Goal: Information Seeking & Learning: Learn about a topic

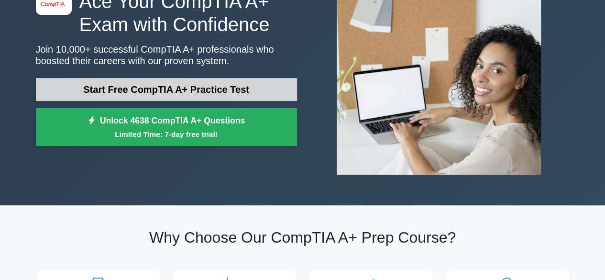
click at [265, 92] on link "Start Free CompTIA A+ Practice Test" at bounding box center [166, 89] width 261 height 23
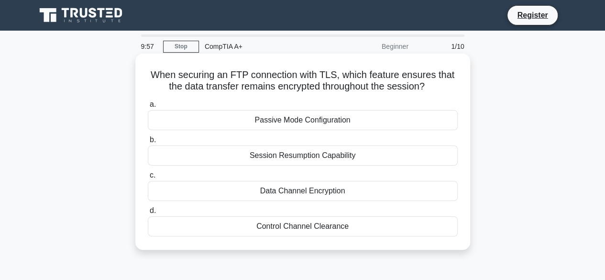
click at [385, 133] on div "a. Passive Mode Configuration b. Session Resumption Capability c. d." at bounding box center [302, 168] width 321 height 142
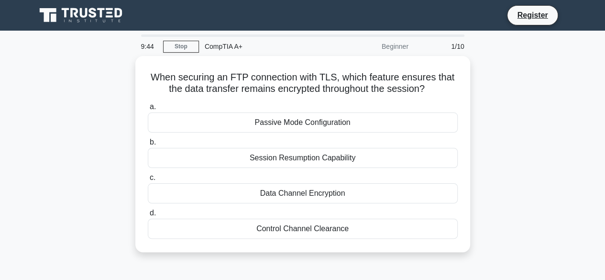
click at [518, 103] on div "When securing an FTP connection with TLS, which feature ensures that the data t…" at bounding box center [302, 159] width 545 height 207
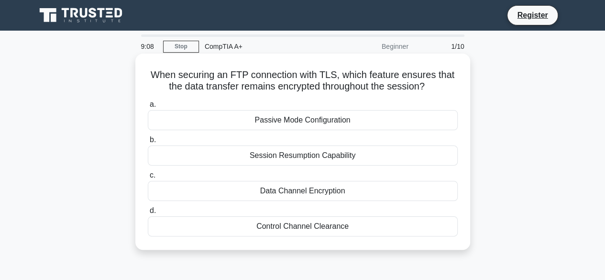
click at [337, 155] on div "Session Resumption Capability" at bounding box center [303, 155] width 310 height 20
click at [148, 143] on input "b. Session Resumption Capability" at bounding box center [148, 140] width 0 height 6
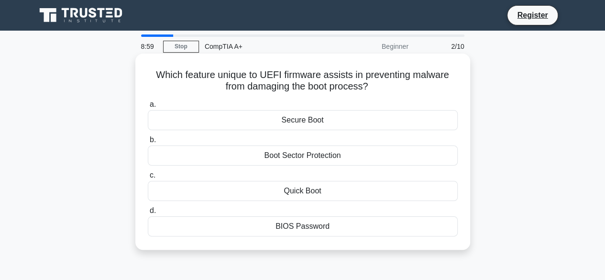
click at [334, 125] on div "Secure Boot" at bounding box center [303, 120] width 310 height 20
click at [148, 108] on input "a. Secure Boot" at bounding box center [148, 104] width 0 height 6
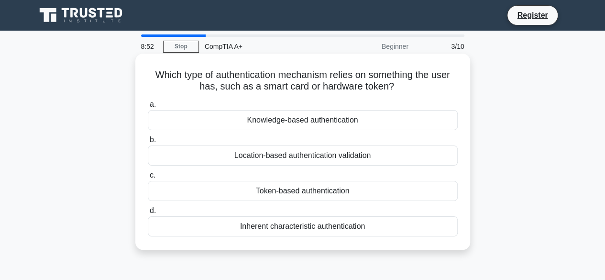
click at [358, 196] on div "Token-based authentication" at bounding box center [303, 191] width 310 height 20
click at [148, 178] on input "c. Token-based authentication" at bounding box center [148, 175] width 0 height 6
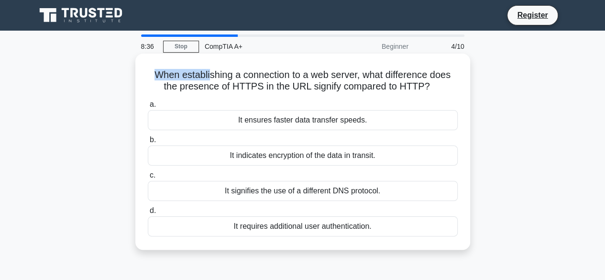
drag, startPoint x: 145, startPoint y: 76, endPoint x: 207, endPoint y: 75, distance: 61.7
click at [207, 75] on div "When establishing a connection to a web server, what difference does the presen…" at bounding box center [302, 151] width 327 height 188
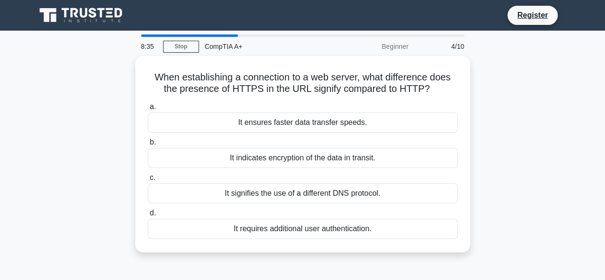
click at [552, 91] on div "When establishing a connection to a web server, what difference does the presen…" at bounding box center [302, 159] width 545 height 207
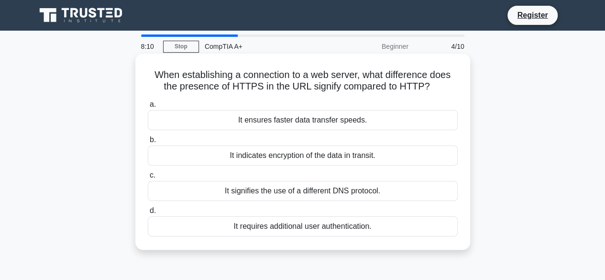
click at [364, 157] on div "It indicates encryption of the data in transit." at bounding box center [303, 155] width 310 height 20
click at [148, 143] on input "b. It indicates encryption of the data in transit." at bounding box center [148, 140] width 0 height 6
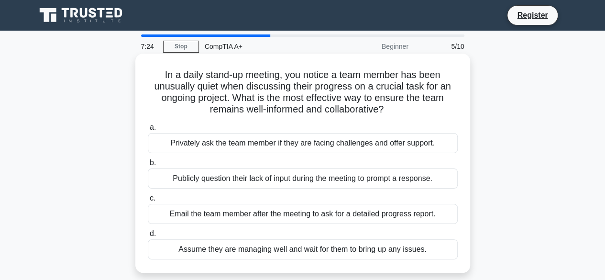
click at [301, 149] on div "Privately ask the team member if they are facing challenges and offer support." at bounding box center [303, 143] width 310 height 20
click at [148, 131] on input "a. Privately ask the team member if they are facing challenges and offer suppor…" at bounding box center [148, 127] width 0 height 6
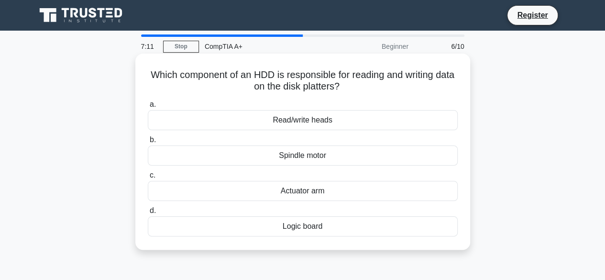
click at [329, 120] on div "Read/write heads" at bounding box center [303, 120] width 310 height 20
click at [148, 108] on input "a. Read/write heads" at bounding box center [148, 104] width 0 height 6
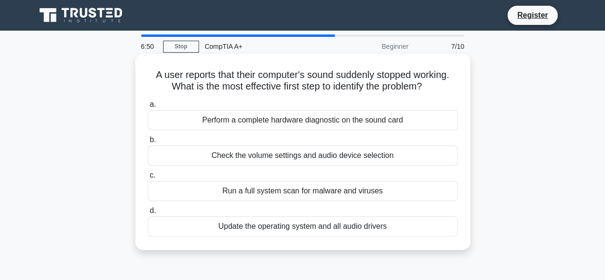
click at [367, 152] on div "Check the volume settings and audio device selection" at bounding box center [303, 155] width 310 height 20
click at [148, 143] on input "b. Check the volume settings and audio device selection" at bounding box center [148, 140] width 0 height 6
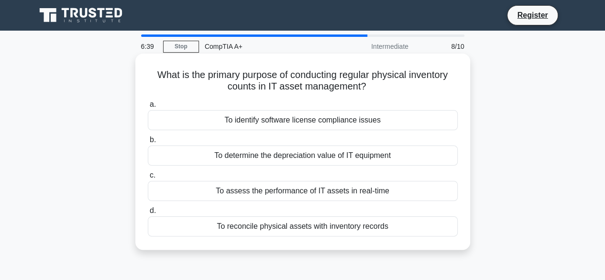
click at [386, 232] on div "To reconcile physical assets with inventory records" at bounding box center [303, 226] width 310 height 20
click at [148, 214] on input "d. To reconcile physical assets with inventory records" at bounding box center [148, 210] width 0 height 6
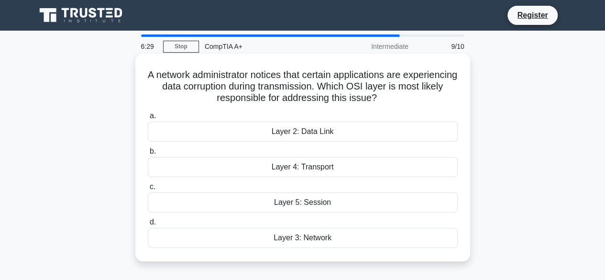
click at [362, 235] on div "Layer 3: Network" at bounding box center [303, 238] width 310 height 20
click at [148, 225] on input "d. Layer 3: Network" at bounding box center [148, 222] width 0 height 6
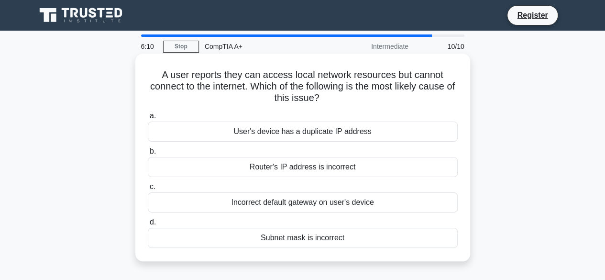
click at [338, 137] on div "User's device has a duplicate IP address" at bounding box center [303, 131] width 310 height 20
click at [148, 119] on input "a. User's device has a duplicate IP address" at bounding box center [148, 116] width 0 height 6
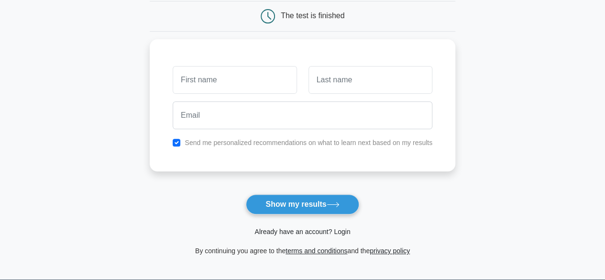
scroll to position [48, 0]
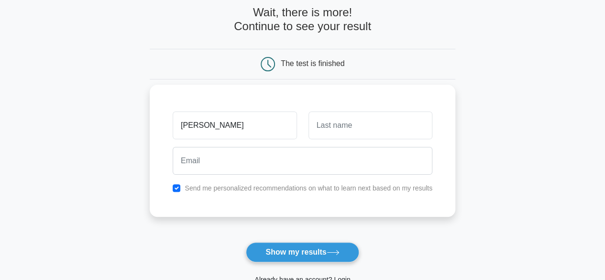
type input "james"
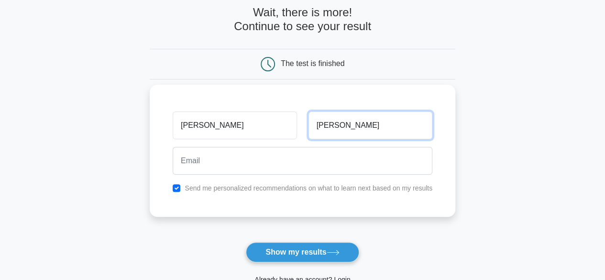
type input "Fernandez"
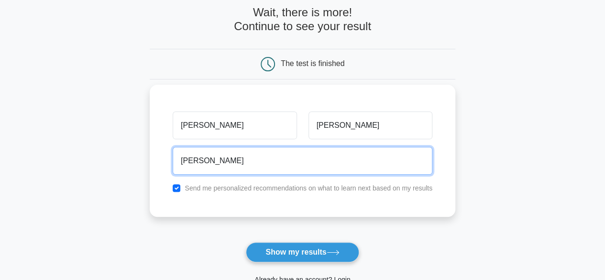
type input "james.y.fv@gmail.com"
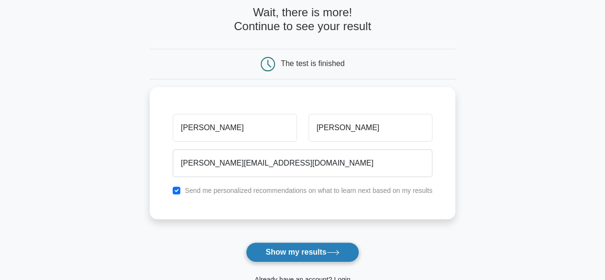
click at [327, 257] on button "Show my results" at bounding box center [302, 252] width 113 height 20
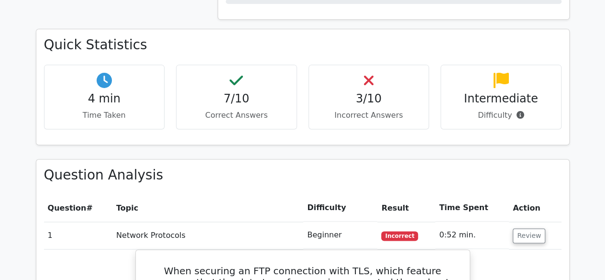
scroll to position [669, 0]
